Goal: Navigation & Orientation: Understand site structure

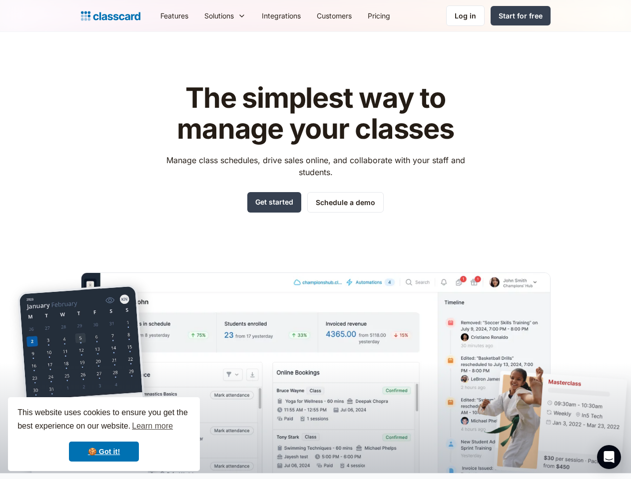
click at [315, 240] on div "The simplest way to manage your classes Manage class schedules, drive sales onl…" at bounding box center [315, 270] width 469 height 407
click at [104, 435] on div "This website uses cookies to ensure you get the best experience on our website.…" at bounding box center [104, 435] width 192 height 74
click at [351, 15] on nav "Features Resources Blog The latest industry news, updates and info. Customer st…" at bounding box center [351, 15] width 398 height 22
click at [196, 15] on div "Solutions Sports academy Swim school Dance studio Gymnastics Music school Marti…" at bounding box center [224, 15] width 57 height 22
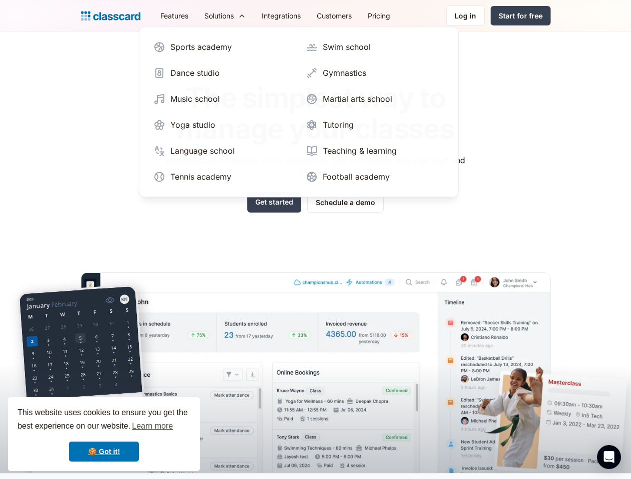
click at [609, 457] on icon "Open Intercom Messenger" at bounding box center [609, 457] width 10 height 12
